Goal: Download file/media

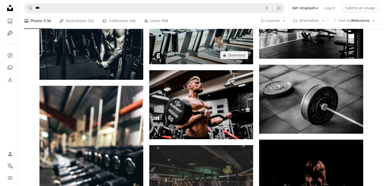
scroll to position [360, 0]
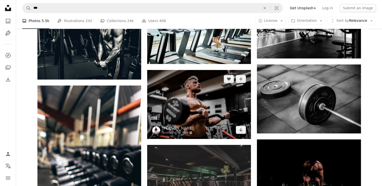
click at [214, 108] on img at bounding box center [199, 104] width 104 height 69
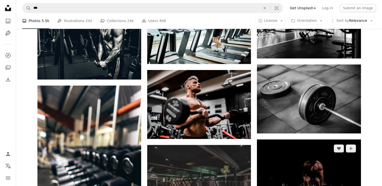
click at [301, 159] on img at bounding box center [309, 174] width 104 height 69
